Goal: Task Accomplishment & Management: Manage account settings

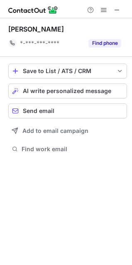
scroll to position [148, 132]
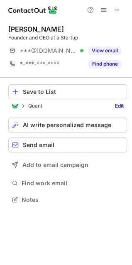
scroll to position [194, 132]
click at [45, 90] on div "Save to List" at bounding box center [73, 91] width 100 height 7
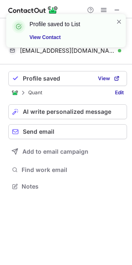
scroll to position [180, 132]
click at [119, 24] on span at bounding box center [119, 21] width 7 height 8
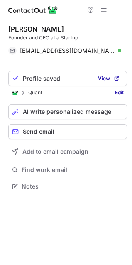
click at [116, 8] on span at bounding box center [117, 10] width 7 height 7
click at [119, 11] on span at bounding box center [117, 10] width 7 height 7
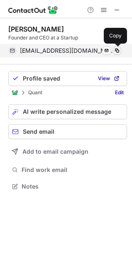
click at [117, 52] on span at bounding box center [117, 50] width 7 height 7
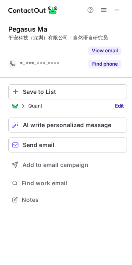
scroll to position [180, 132]
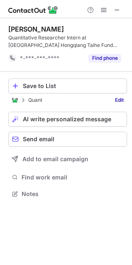
scroll to position [188, 132]
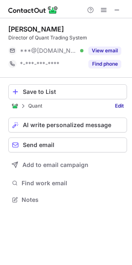
scroll to position [194, 132]
click at [118, 12] on span at bounding box center [117, 10] width 7 height 7
click at [78, 90] on div "Save to List" at bounding box center [73, 91] width 100 height 7
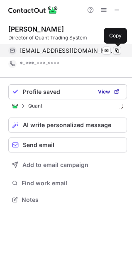
click at [114, 49] on span at bounding box center [117, 50] width 7 height 7
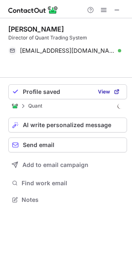
scroll to position [180, 132]
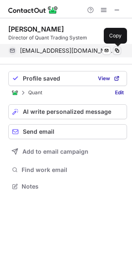
click at [116, 51] on span at bounding box center [117, 50] width 7 height 7
click at [114, 50] on span at bounding box center [117, 50] width 7 height 7
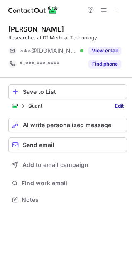
scroll to position [194, 132]
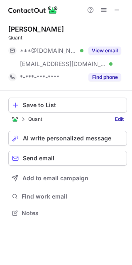
scroll to position [207, 132]
click at [54, 106] on div "Save to List" at bounding box center [73, 105] width 100 height 7
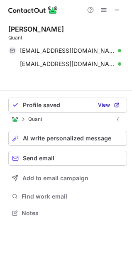
scroll to position [194, 132]
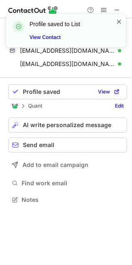
click at [119, 22] on span at bounding box center [119, 21] width 7 height 8
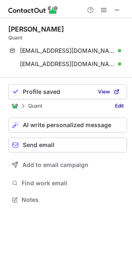
click at [119, 11] on div "Profile saved to List View Contact" at bounding box center [66, 14] width 133 height 17
click at [119, 11] on span at bounding box center [117, 10] width 7 height 7
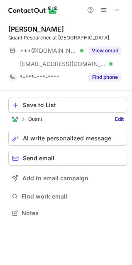
scroll to position [207, 132]
click at [42, 105] on div "Save to List" at bounding box center [73, 105] width 100 height 7
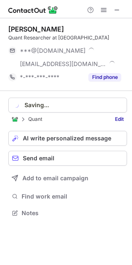
scroll to position [220, 132]
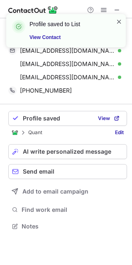
click at [118, 23] on span at bounding box center [119, 21] width 7 height 8
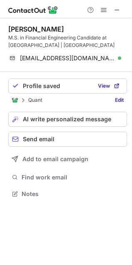
scroll to position [188, 132]
click at [116, 10] on span at bounding box center [117, 10] width 7 height 7
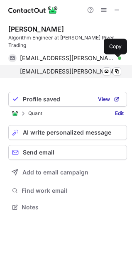
scroll to position [4, 4]
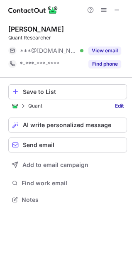
scroll to position [194, 132]
click at [49, 88] on button "Save to List" at bounding box center [67, 91] width 119 height 15
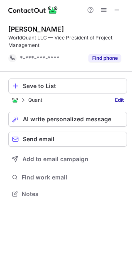
scroll to position [188, 132]
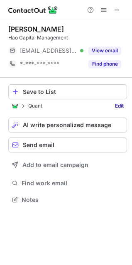
scroll to position [194, 132]
click at [25, 94] on div "Save to List" at bounding box center [73, 91] width 100 height 7
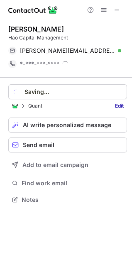
scroll to position [199, 132]
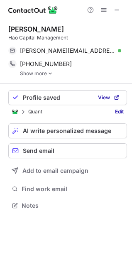
click at [119, 10] on span at bounding box center [117, 10] width 7 height 7
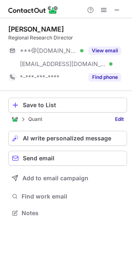
scroll to position [207, 132]
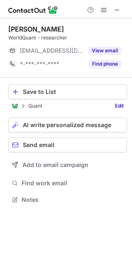
scroll to position [194, 132]
click at [118, 10] on span at bounding box center [117, 10] width 7 height 7
click at [77, 93] on div "Save to List" at bounding box center [73, 91] width 100 height 7
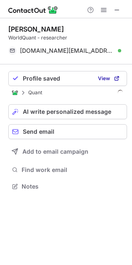
scroll to position [180, 132]
